Goal: Task Accomplishment & Management: Use online tool/utility

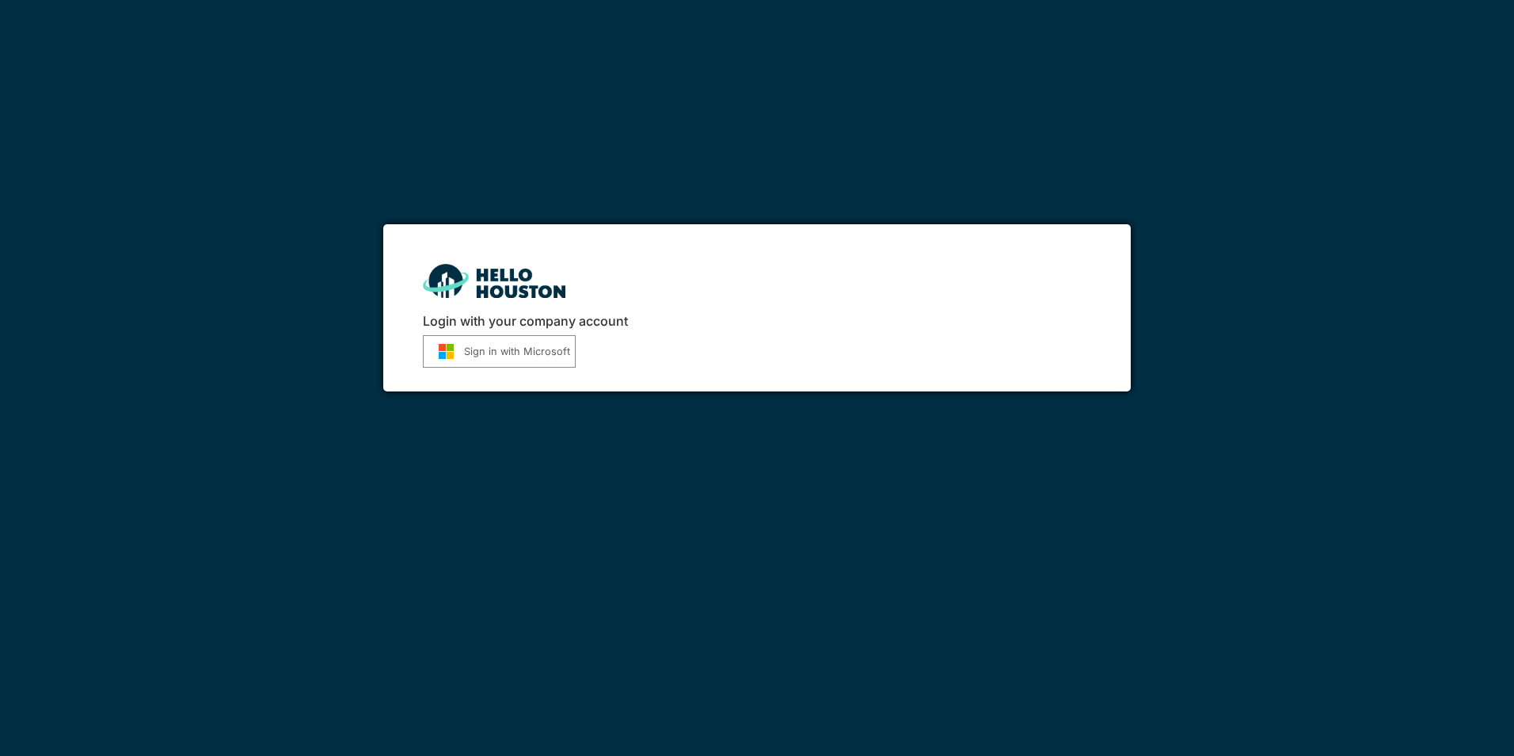
click at [555, 604] on div "Login with your company account Sign in with Microsoft" at bounding box center [757, 378] width 1514 height 756
click at [1290, 566] on div "Login with your company account Sign in with Microsoft" at bounding box center [757, 378] width 1514 height 756
